Goal: Connect with others: Connect with others

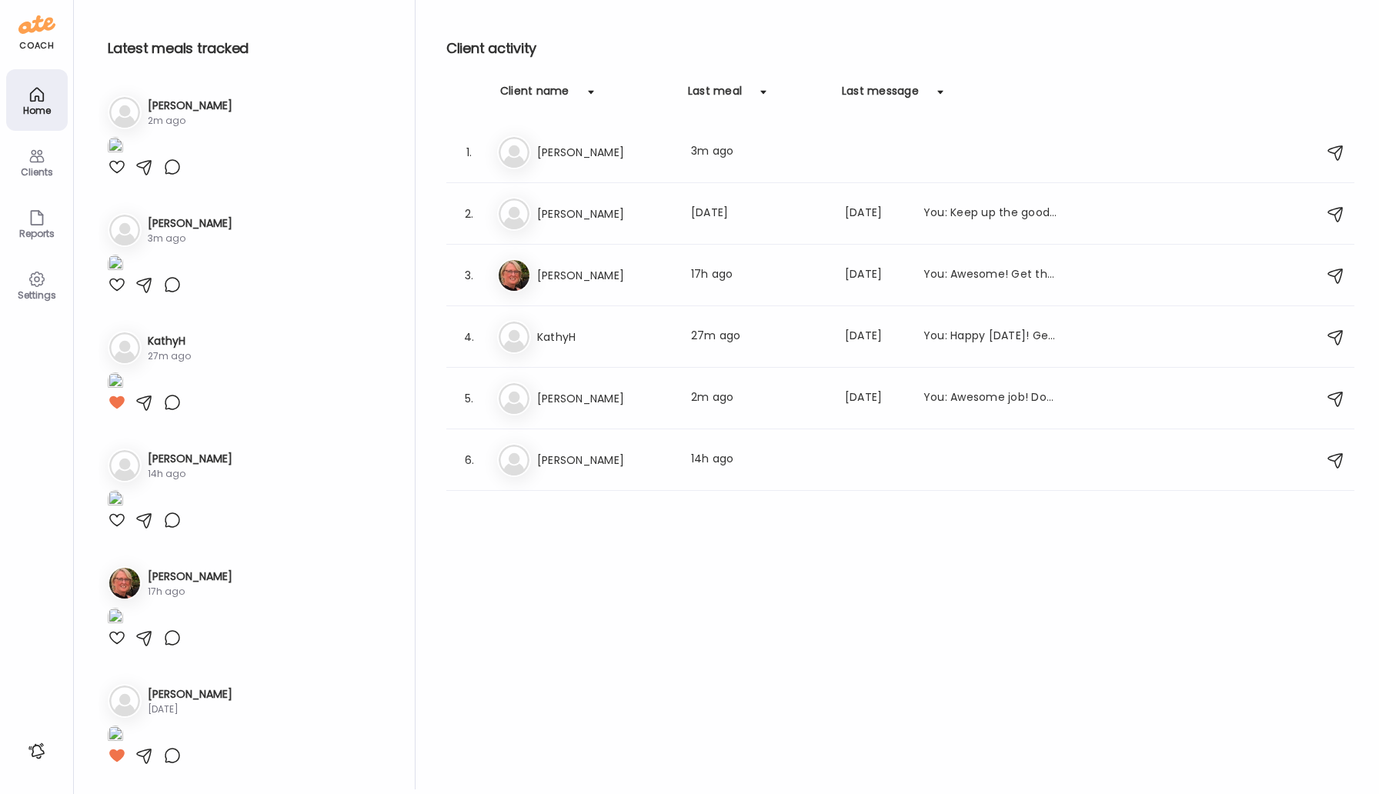
click at [560, 328] on h3 "KathyH" at bounding box center [604, 337] width 135 height 18
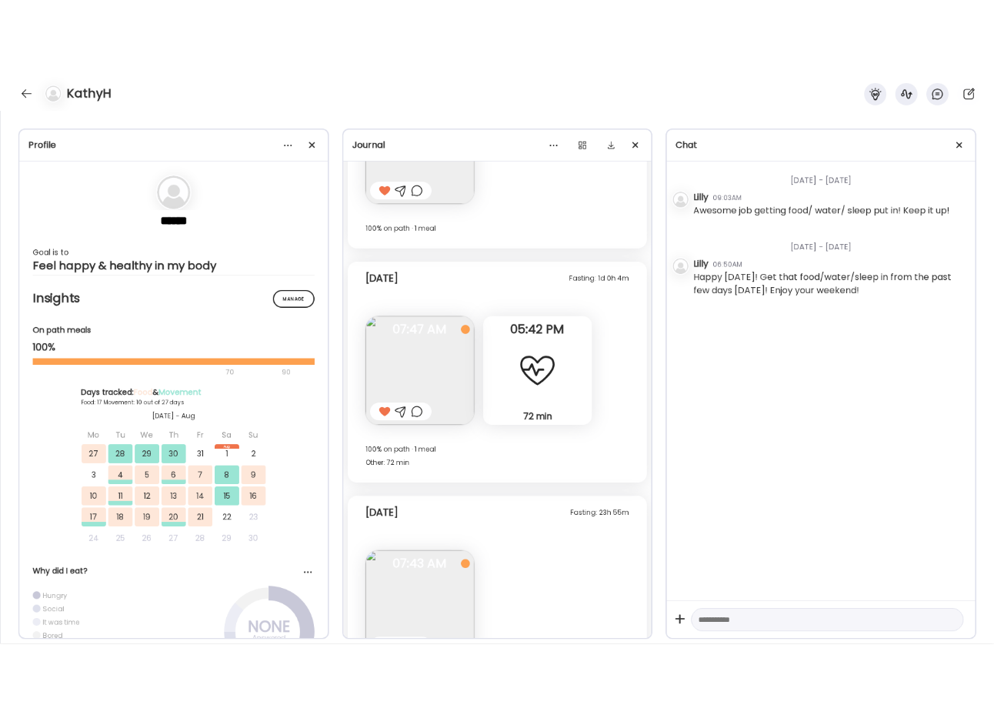
scroll to position [12763, 0]
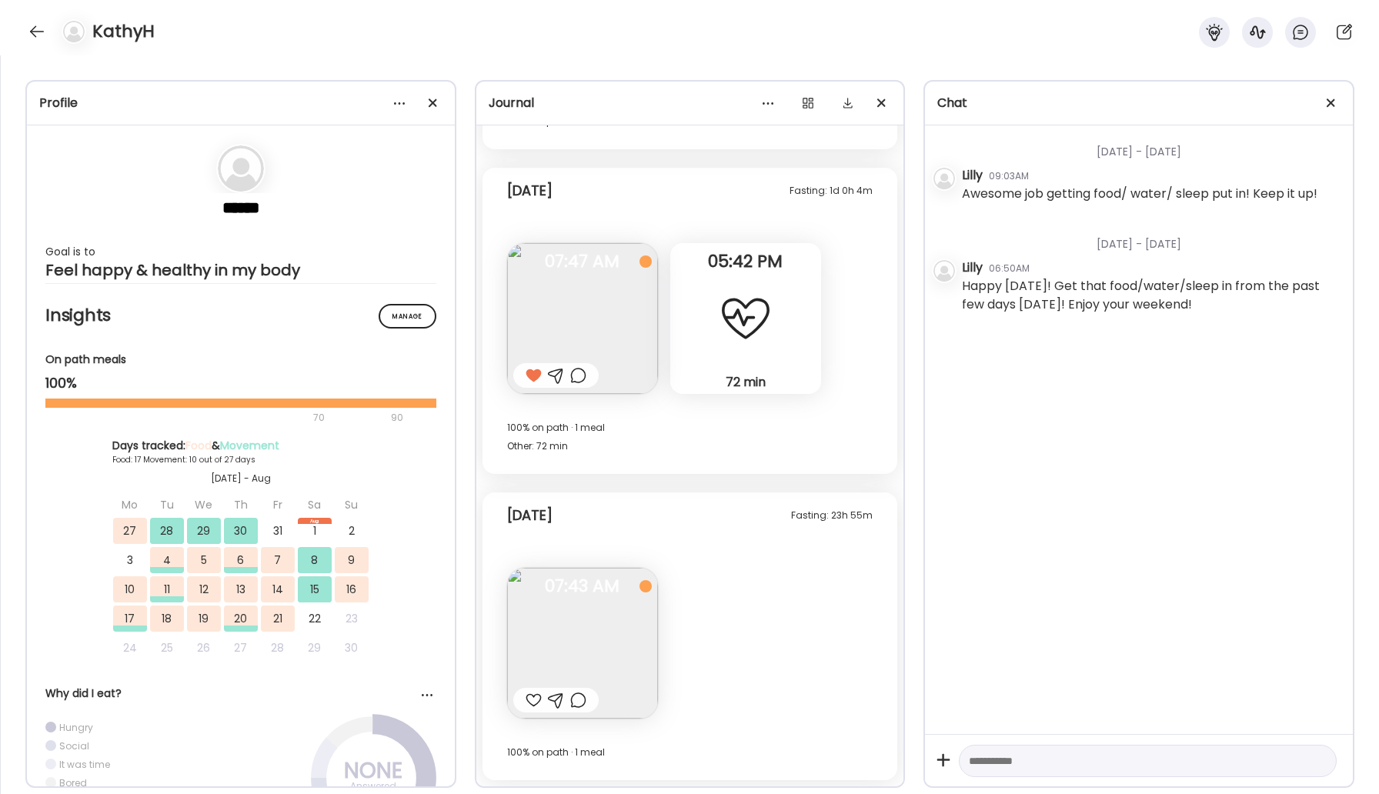
click at [608, 593] on span "07:43 AM" at bounding box center [582, 586] width 151 height 14
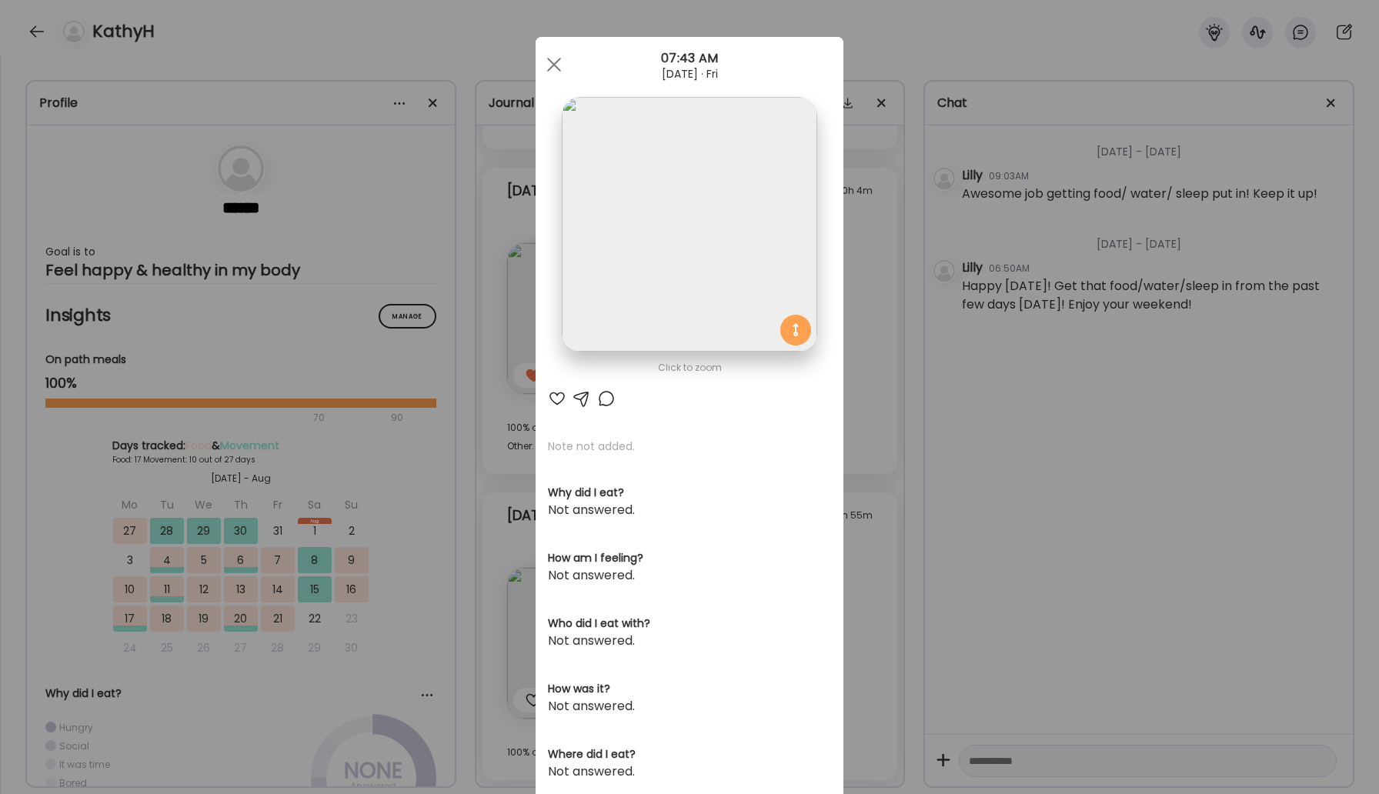
click at [552, 397] on div at bounding box center [557, 398] width 18 height 18
click at [554, 64] on span at bounding box center [554, 65] width 14 height 14
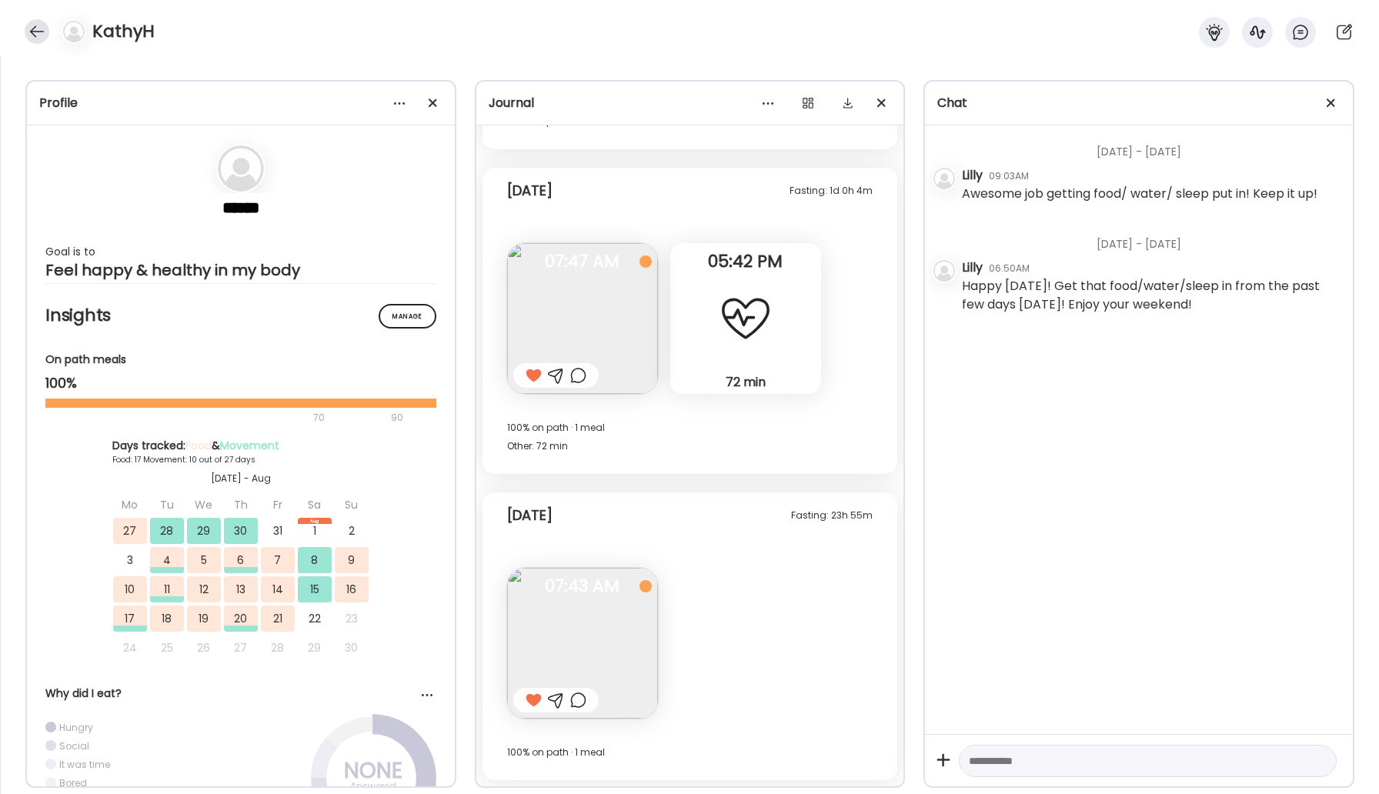
click at [35, 26] on div at bounding box center [37, 31] width 25 height 25
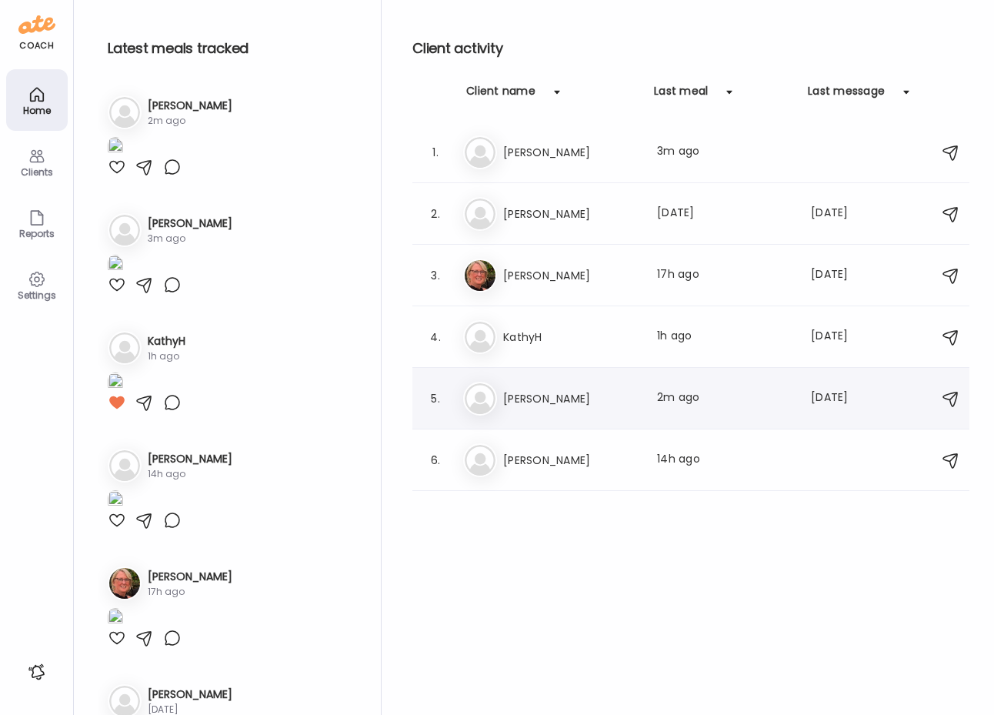
click at [527, 391] on h3 "[PERSON_NAME]" at bounding box center [570, 398] width 135 height 18
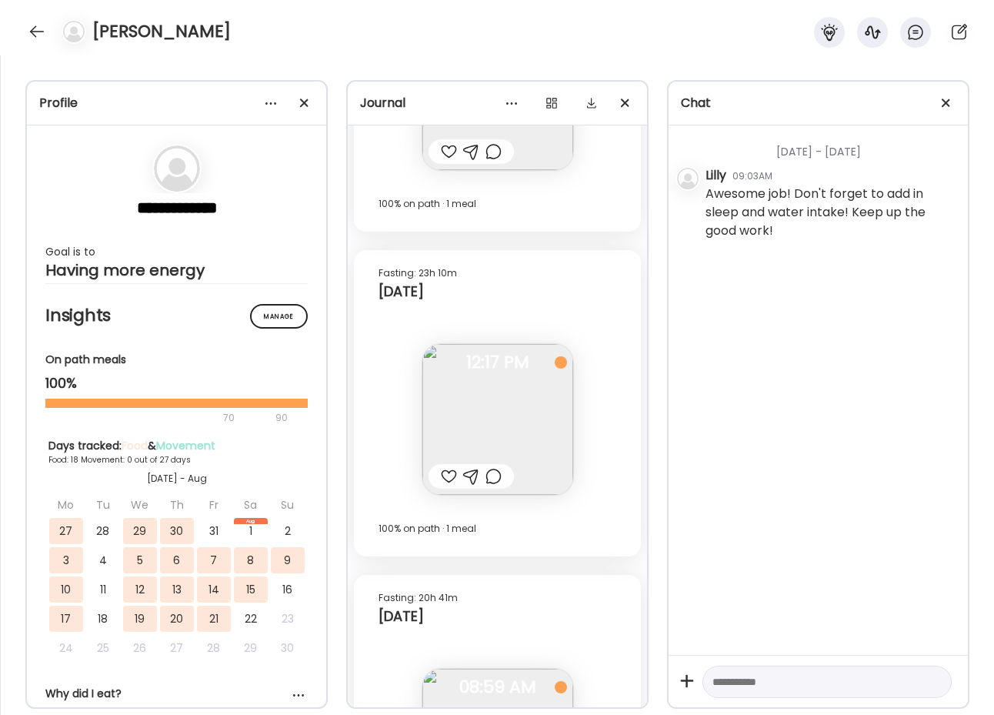
scroll to position [18367, 0]
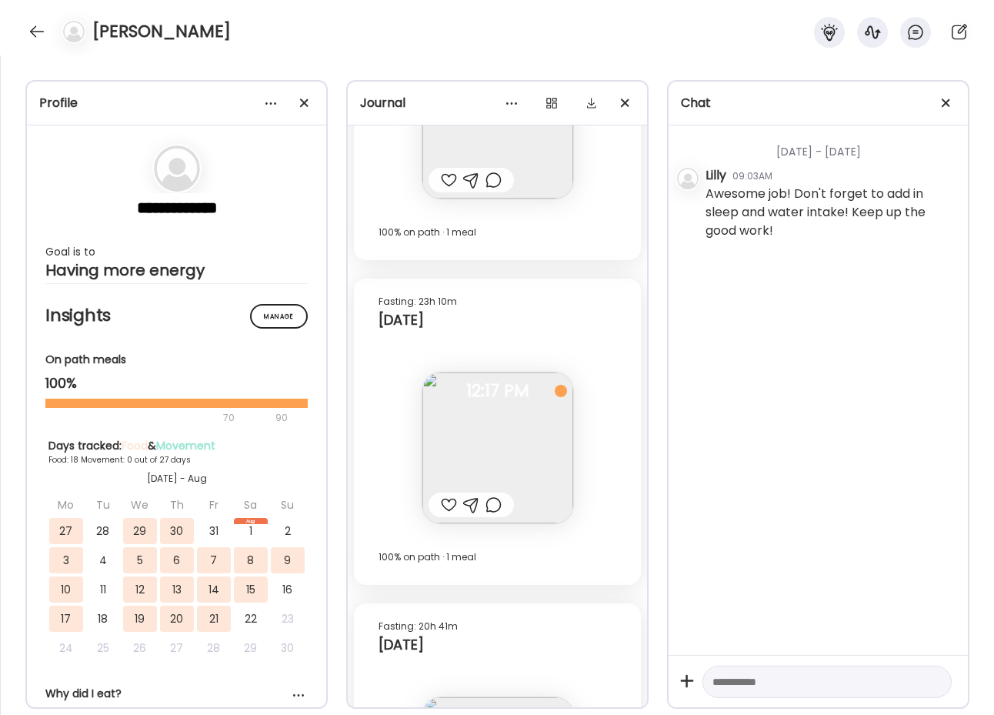
click at [516, 434] on img at bounding box center [497, 447] width 151 height 151
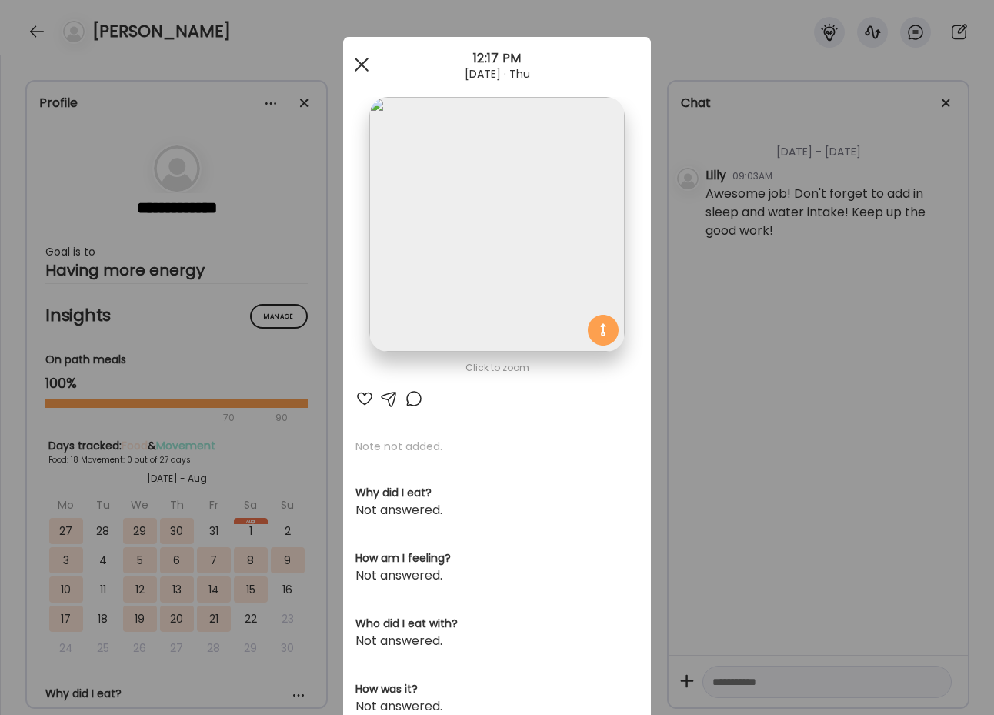
click at [367, 63] on div at bounding box center [361, 64] width 31 height 31
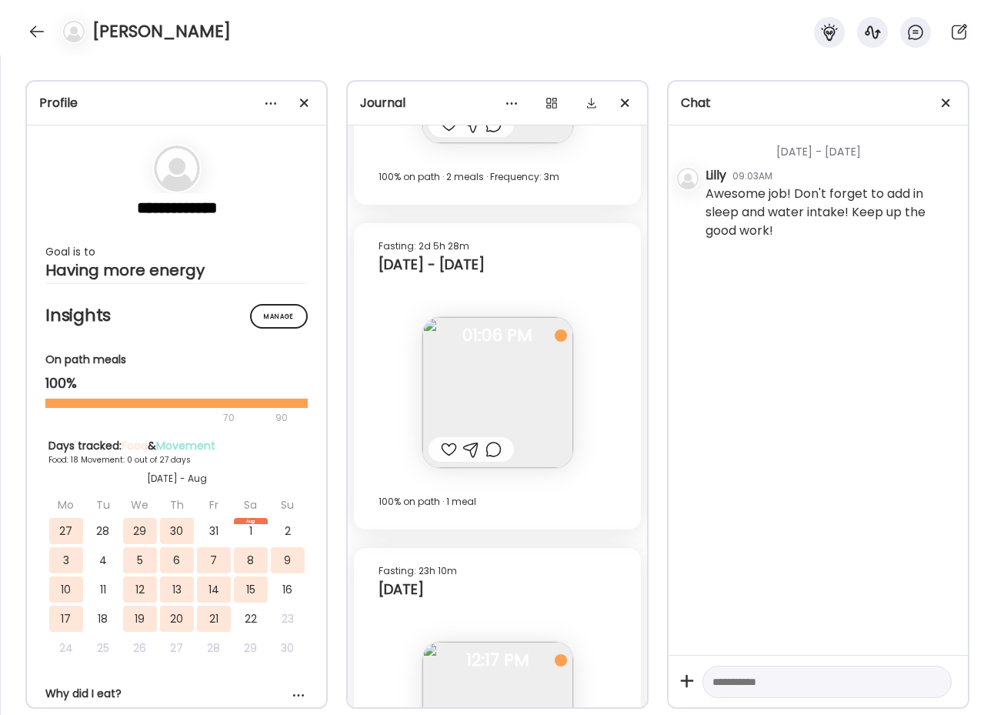
scroll to position [18105, 0]
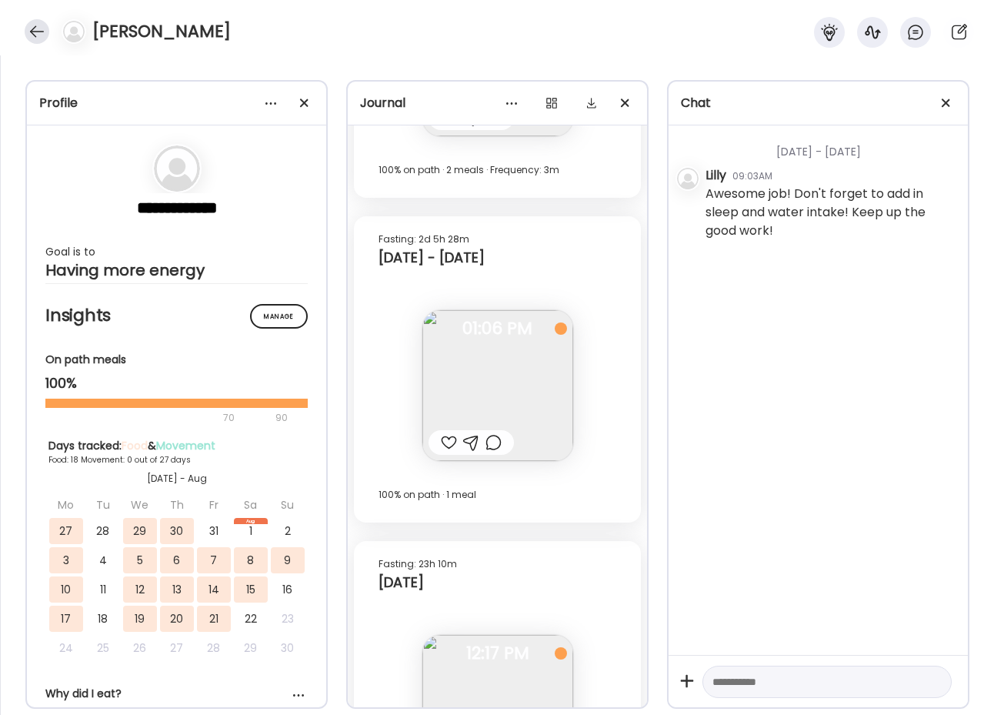
click at [26, 35] on div at bounding box center [37, 31] width 25 height 25
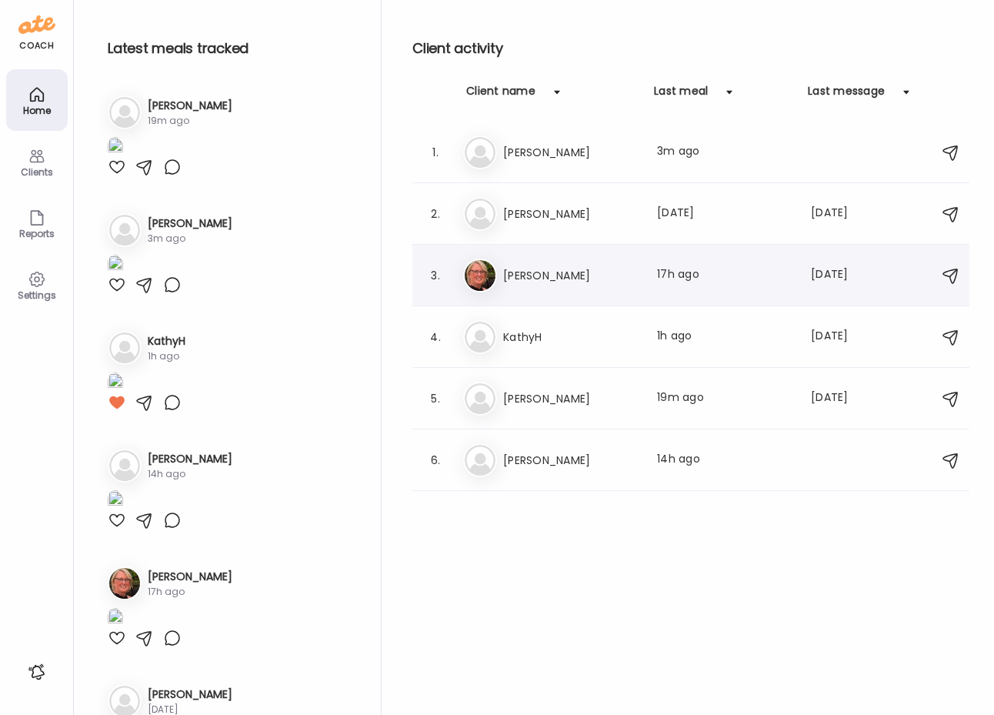
click at [541, 278] on h3 "[PERSON_NAME]" at bounding box center [570, 275] width 135 height 18
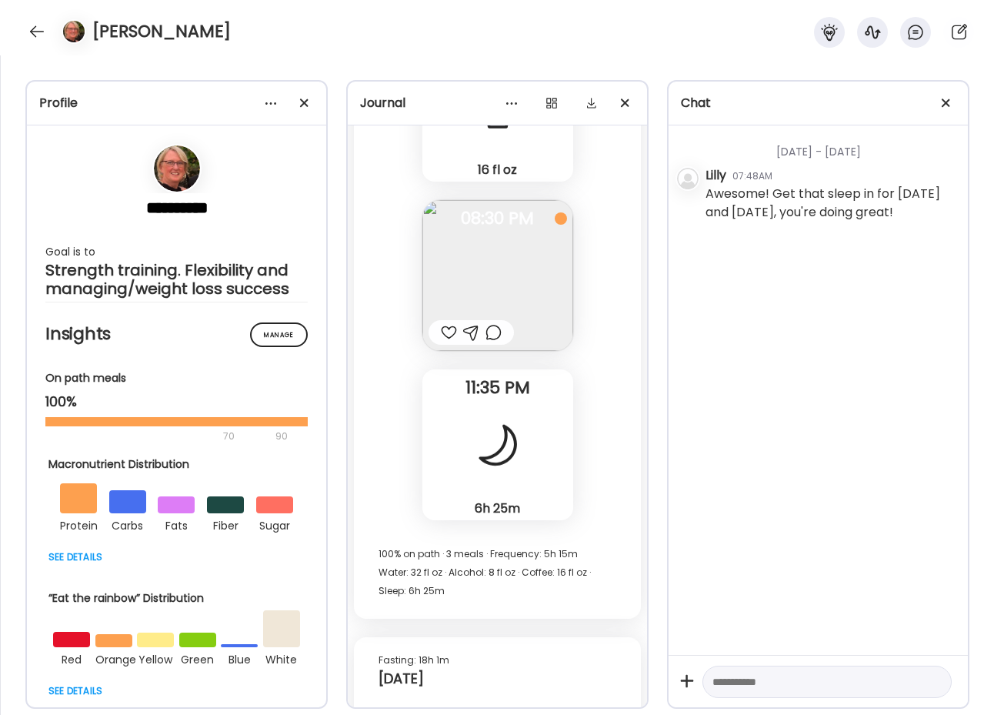
scroll to position [44279, 0]
click at [29, 26] on div at bounding box center [37, 31] width 25 height 25
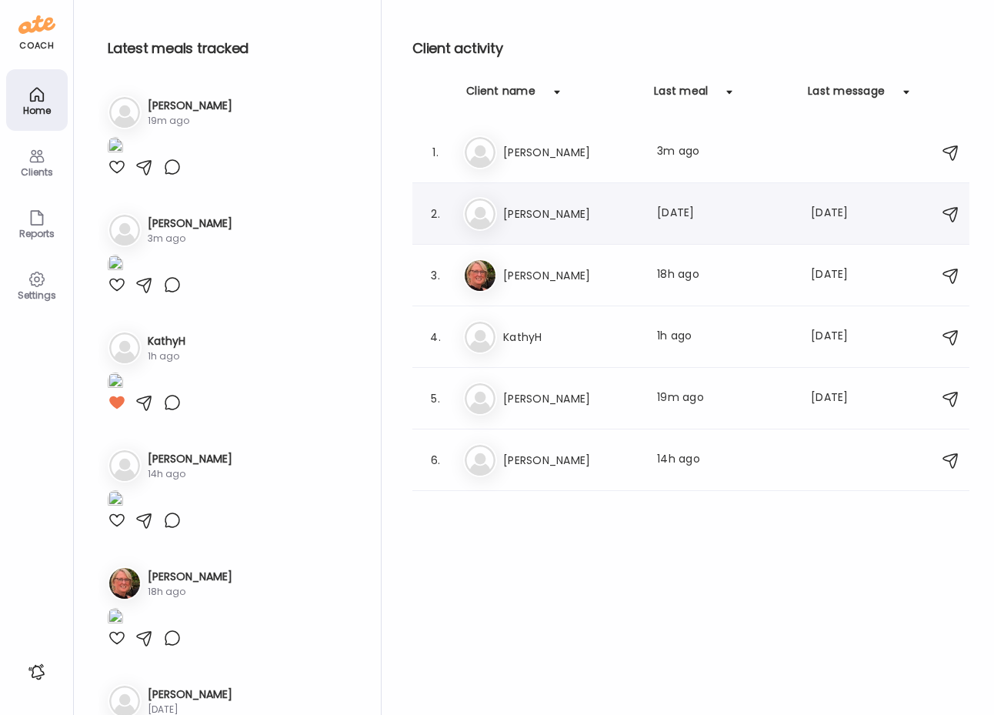
click at [569, 210] on h3 "[PERSON_NAME]" at bounding box center [570, 214] width 135 height 18
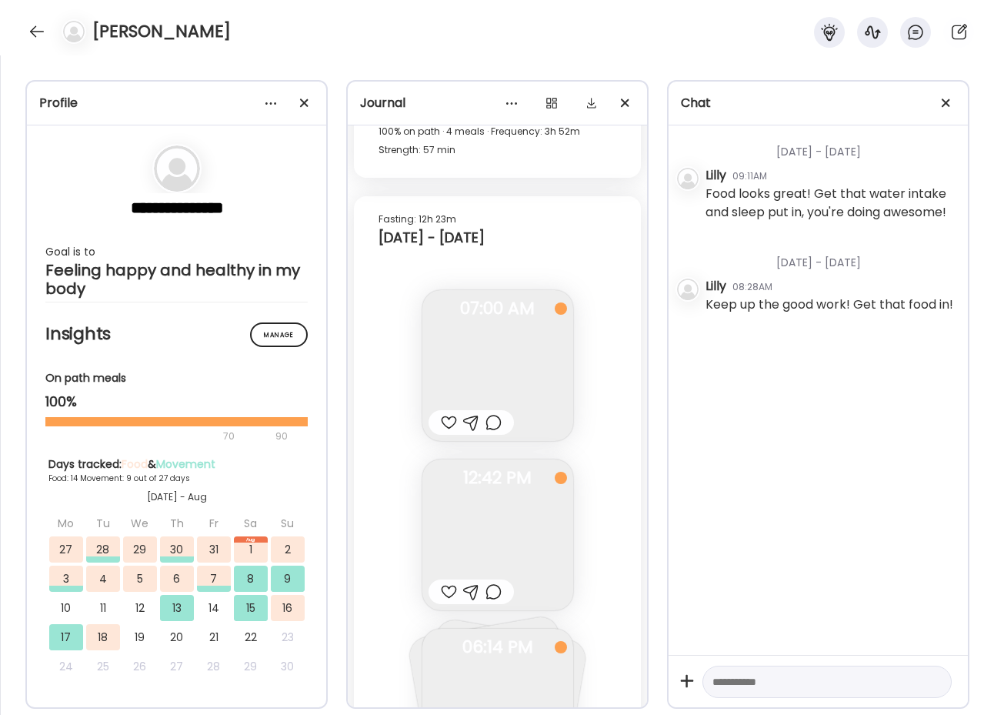
scroll to position [14258, 0]
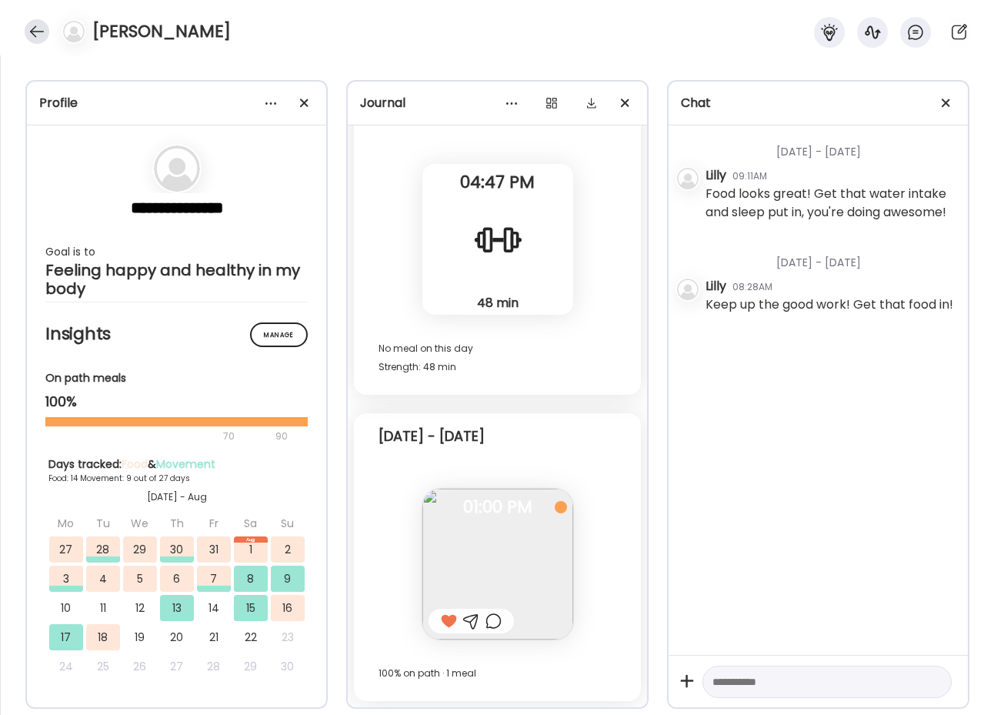
click at [38, 32] on div at bounding box center [37, 31] width 25 height 25
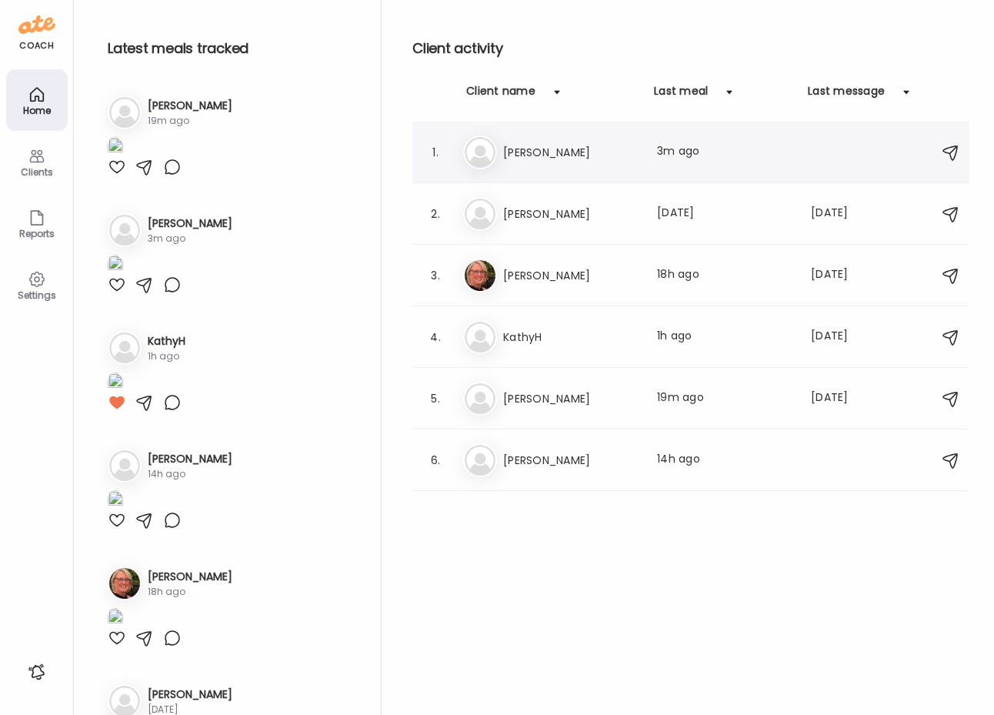
click at [519, 154] on h3 "[PERSON_NAME]" at bounding box center [570, 152] width 135 height 18
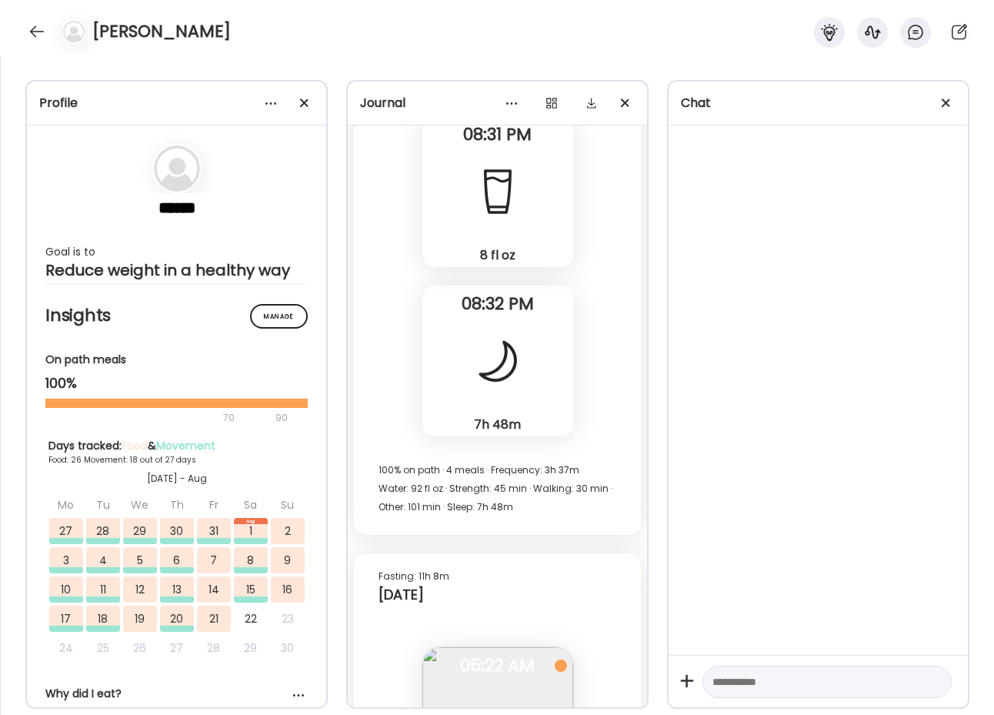
scroll to position [70139, 0]
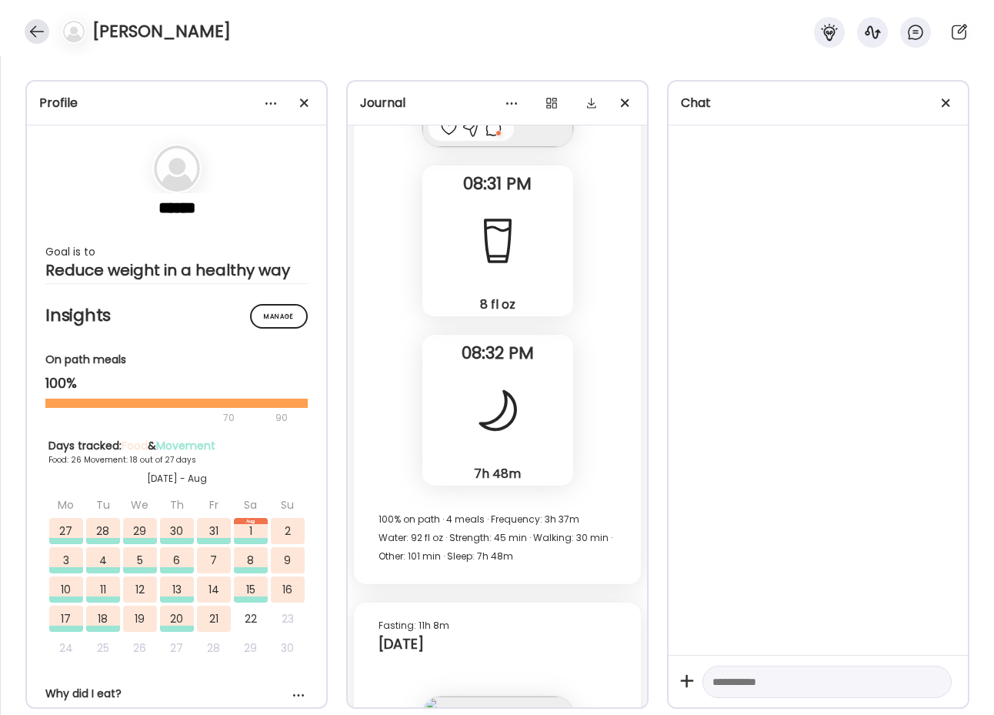
click at [35, 35] on div at bounding box center [37, 31] width 25 height 25
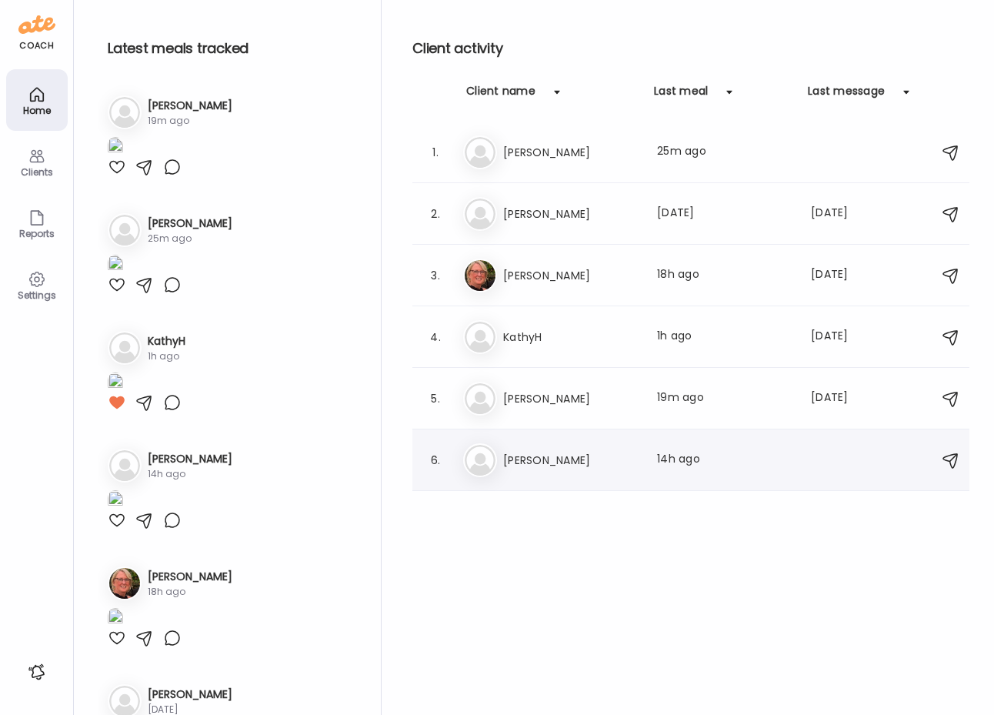
click at [535, 443] on div "Ti [PERSON_NAME] Last meal: 14h ago" at bounding box center [693, 460] width 460 height 34
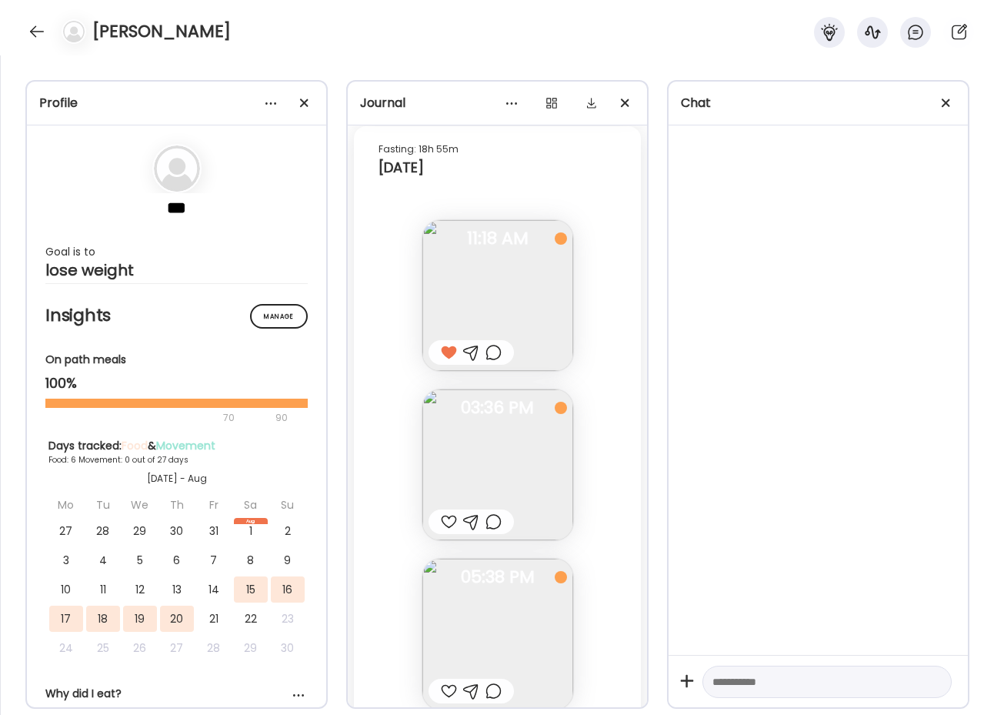
scroll to position [5783, 0]
click at [449, 515] on div at bounding box center [449, 516] width 16 height 18
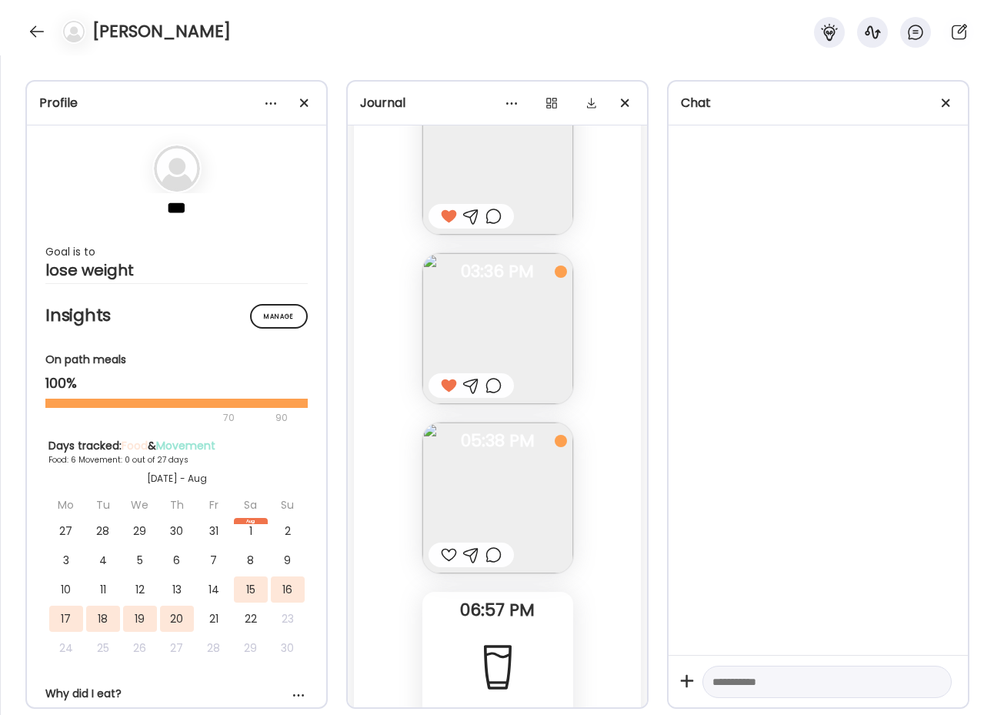
scroll to position [5912, 0]
click at [452, 561] on div at bounding box center [449, 557] width 16 height 18
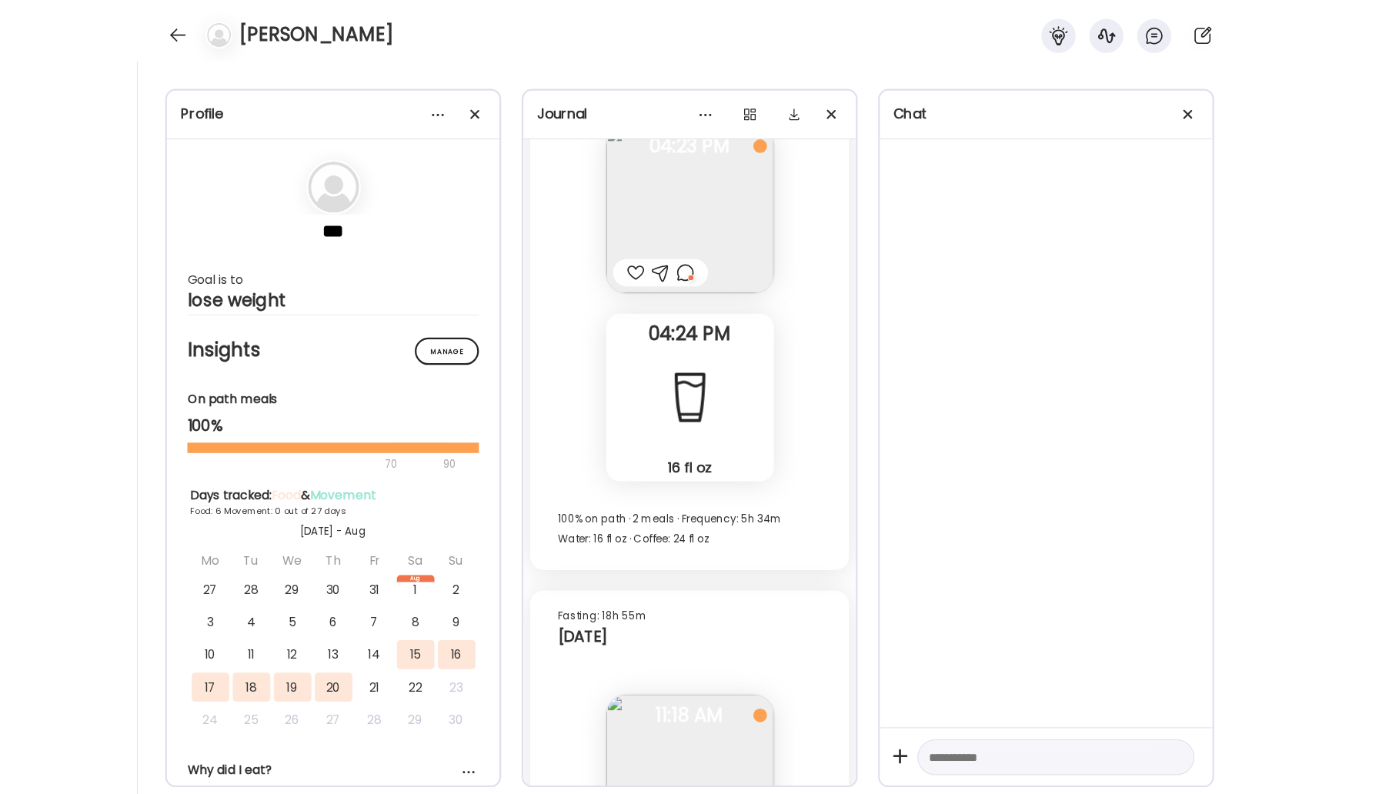
scroll to position [5397, 0]
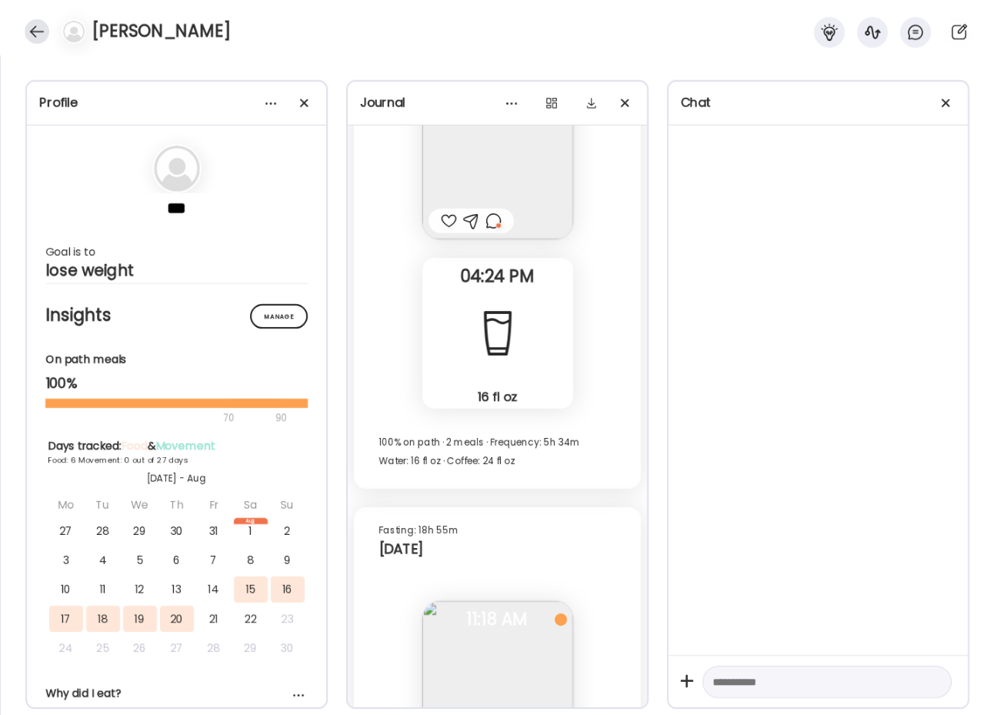
click at [33, 36] on div at bounding box center [37, 31] width 25 height 25
